Goal: Information Seeking & Learning: Learn about a topic

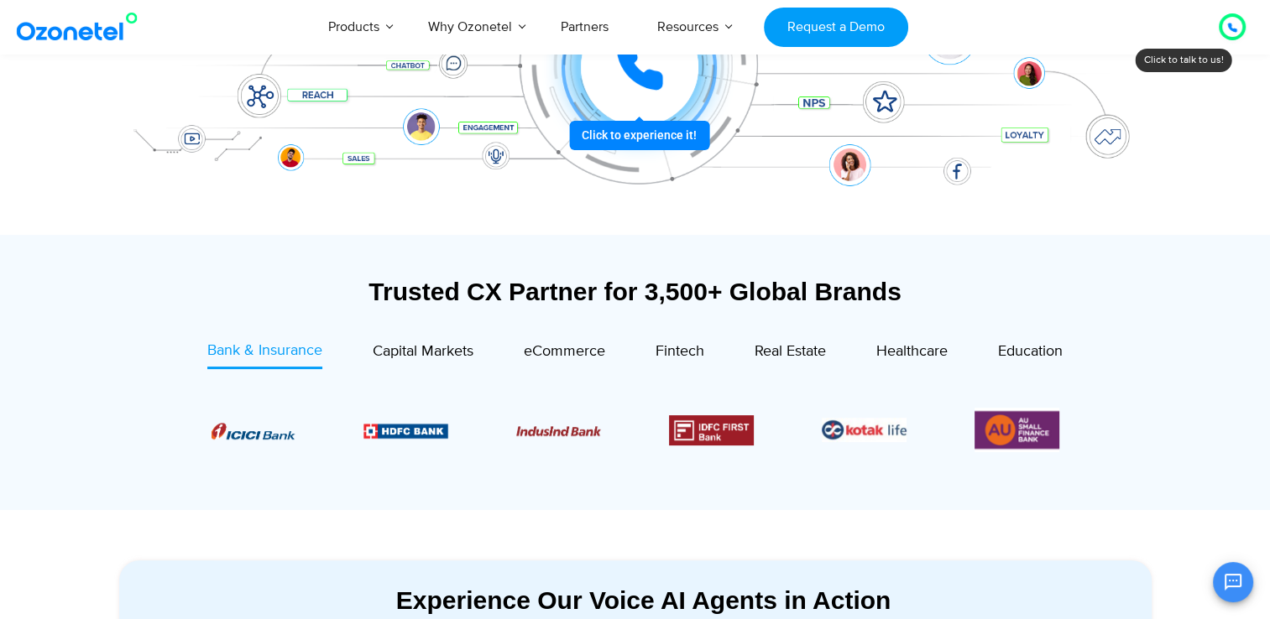
scroll to position [420, 0]
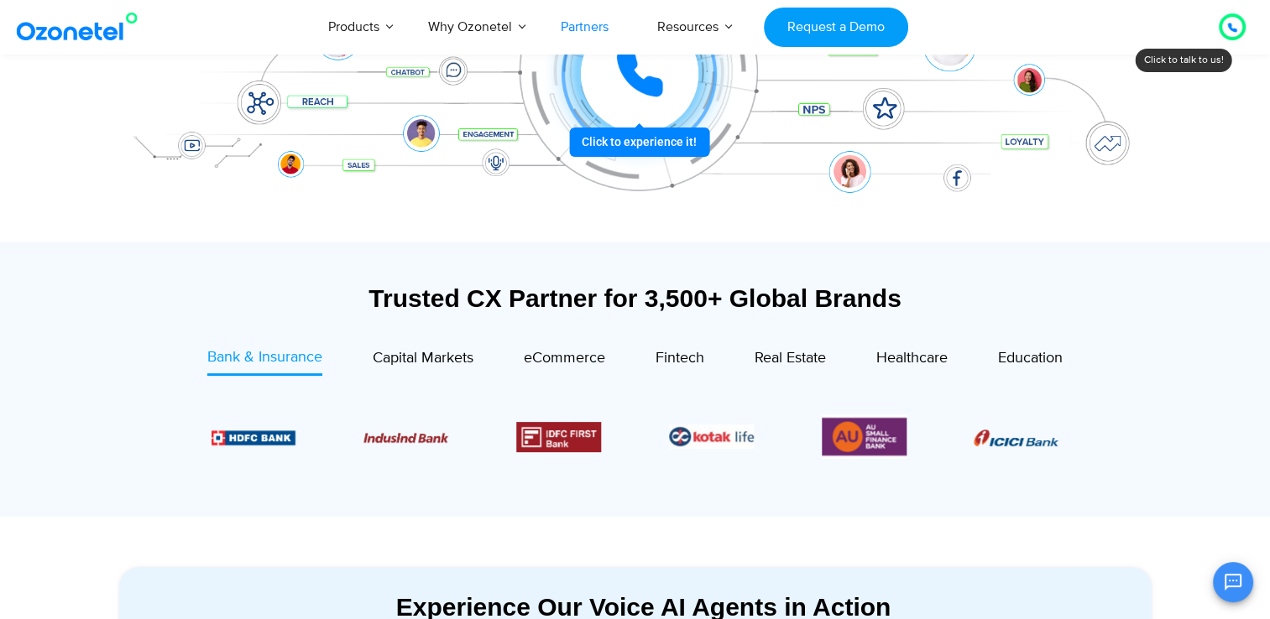
click at [589, 26] on link "Partners" at bounding box center [584, 26] width 96 height 55
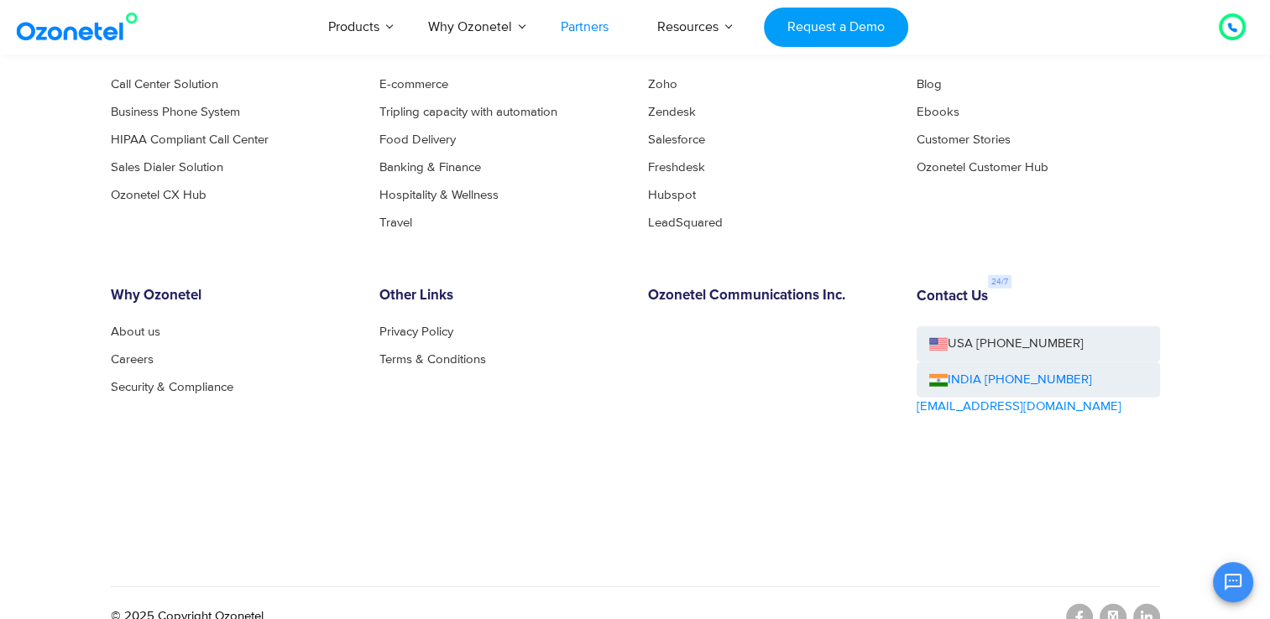
scroll to position [4661, 0]
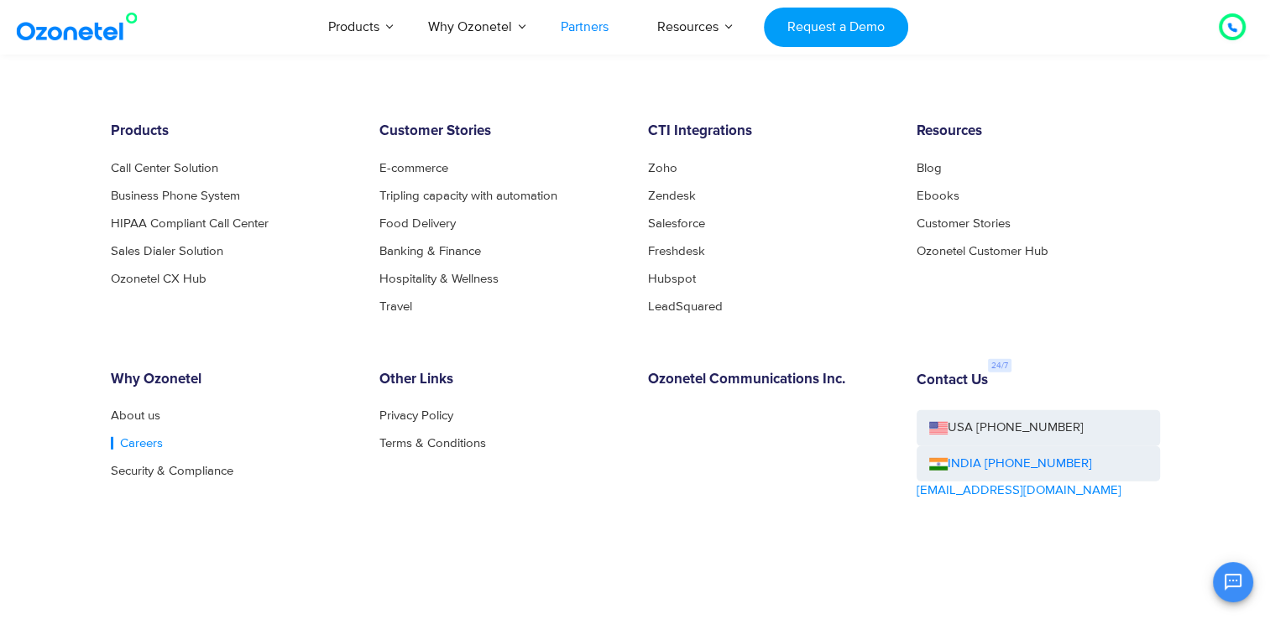
click at [148, 437] on link "Careers" at bounding box center [137, 443] width 52 height 13
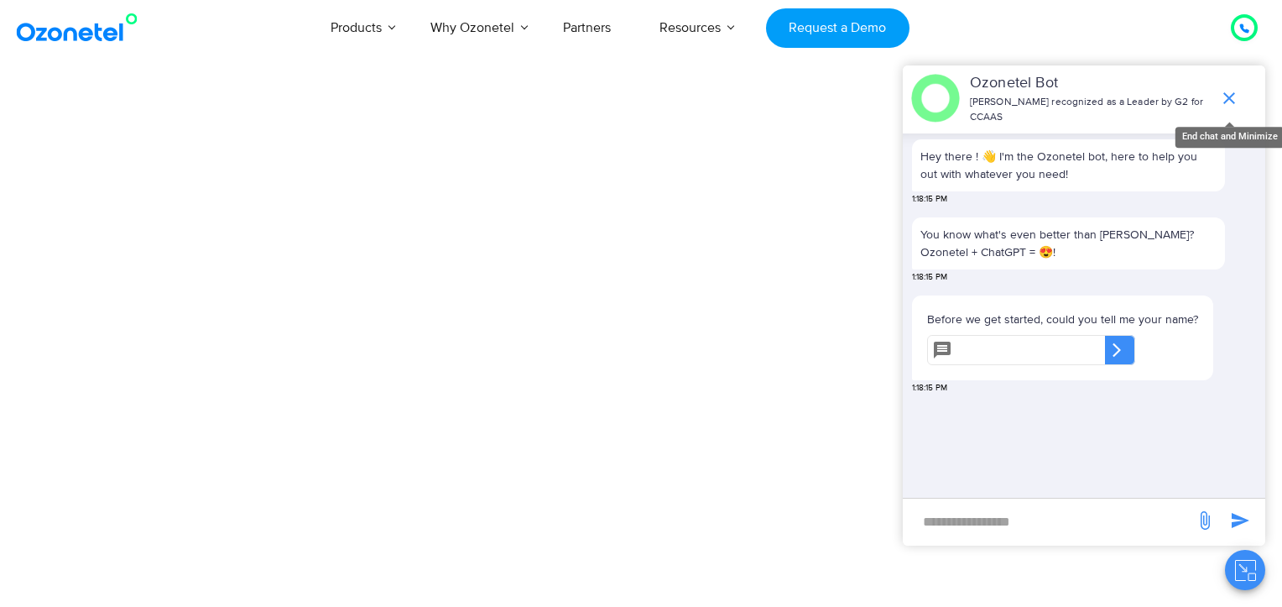
click at [1235, 88] on icon "end chat or minimize" at bounding box center [1229, 98] width 20 height 20
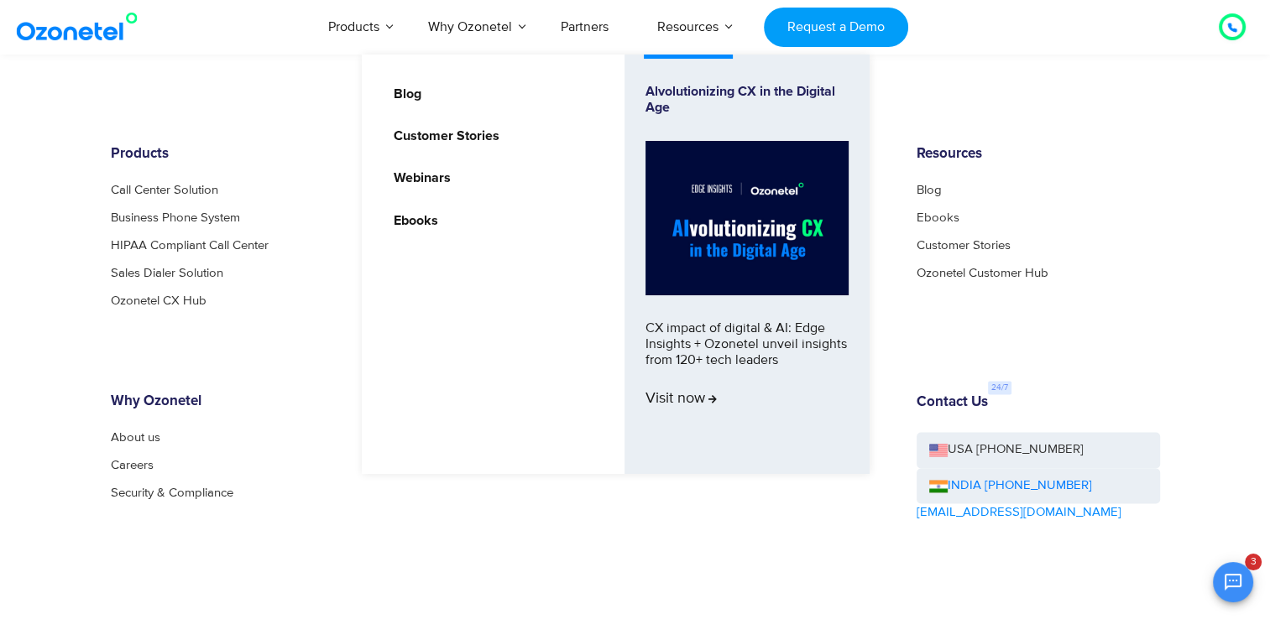
scroll to position [2354, 0]
